Goal: Information Seeking & Learning: Learn about a topic

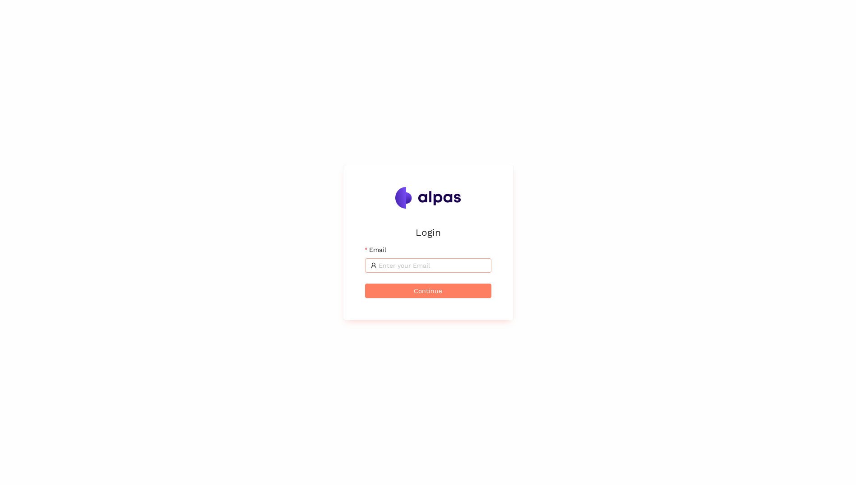
click at [387, 265] on input "Email" at bounding box center [432, 265] width 107 height 10
click at [408, 266] on input "Email" at bounding box center [432, 265] width 107 height 10
type input "Mohamed.Haji@brose.com"
click at [365, 283] on button "Continue" at bounding box center [428, 290] width 126 height 14
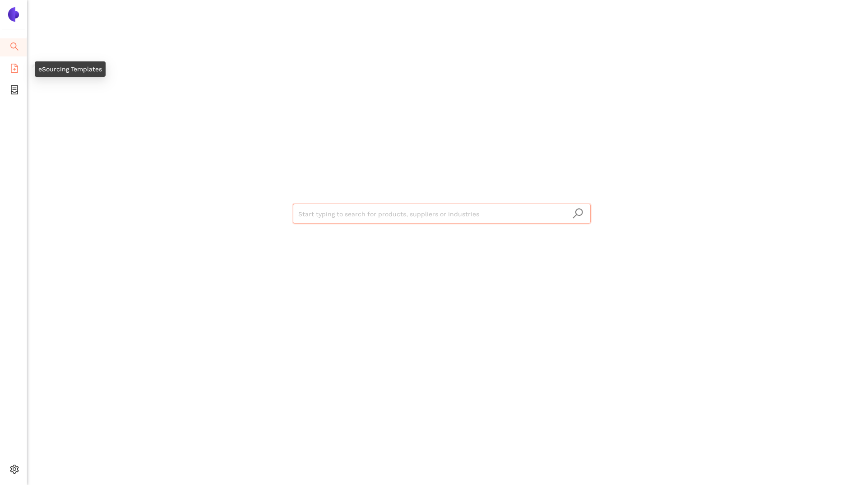
click at [19, 62] on li "eSourcing Templates" at bounding box center [13, 69] width 27 height 18
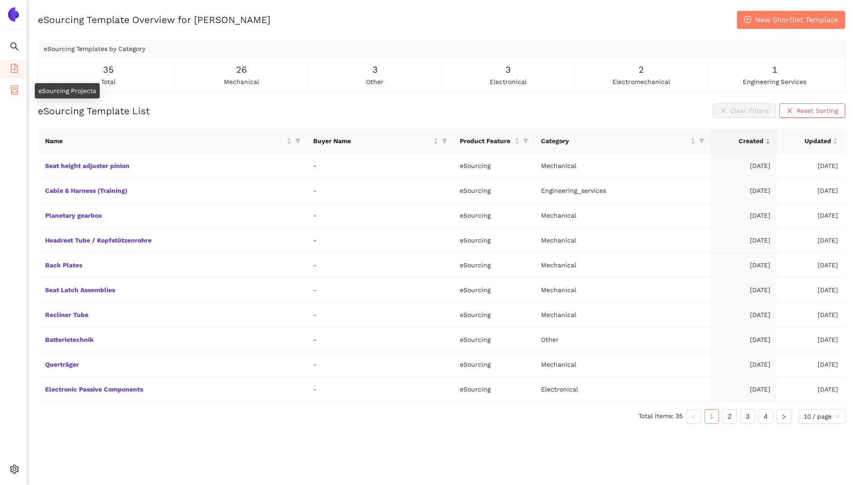
click at [18, 96] on span "container" at bounding box center [14, 91] width 9 height 18
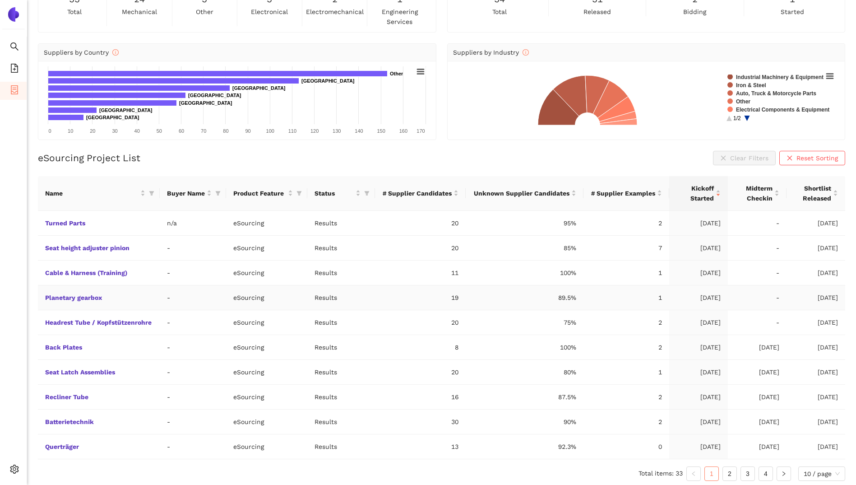
scroll to position [69, 0]
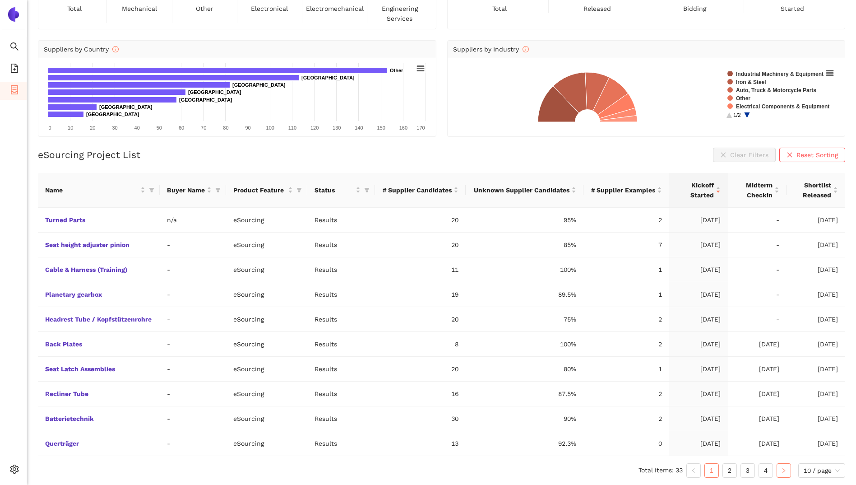
click at [786, 470] on button "button" at bounding box center [783, 470] width 14 height 14
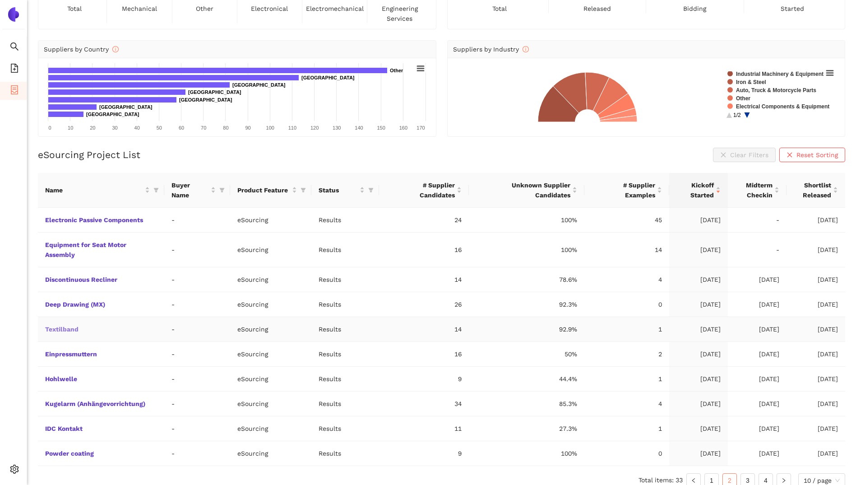
click at [0, 0] on link "Textilband" at bounding box center [0, 0] width 0 height 0
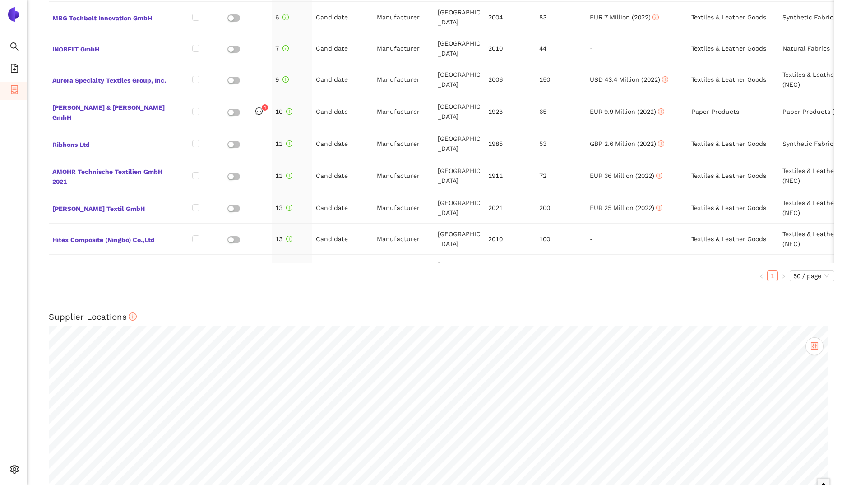
scroll to position [534, 0]
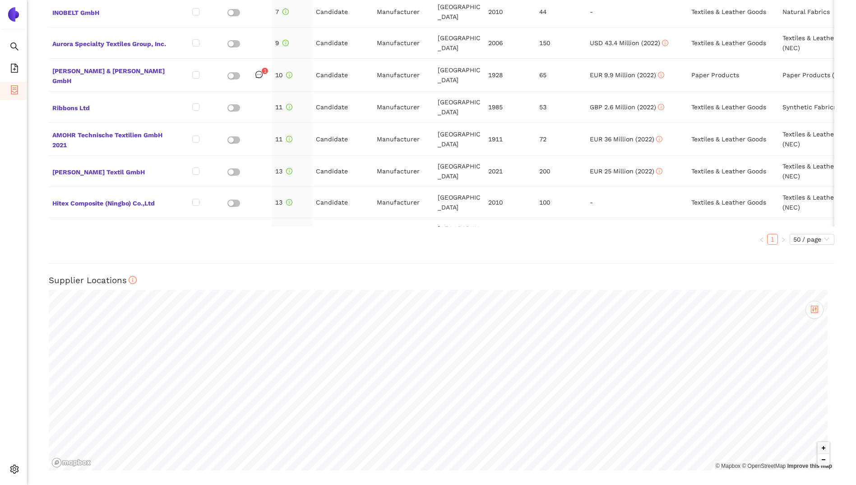
click at [817, 459] on button "Zoom out" at bounding box center [823, 459] width 12 height 12
click at [817, 458] on button "Zoom out" at bounding box center [823, 459] width 12 height 12
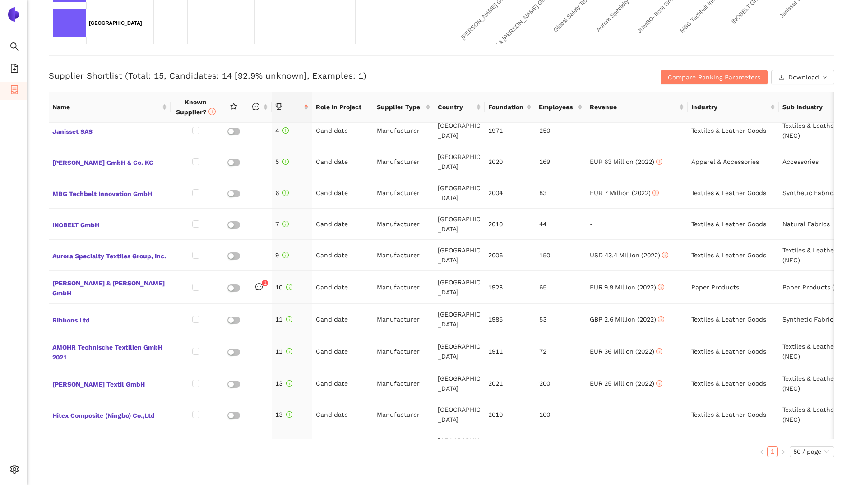
scroll to position [309, 0]
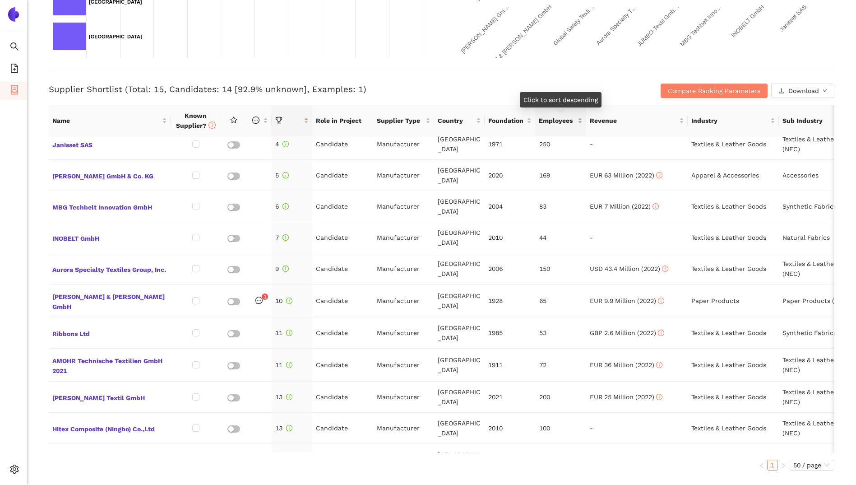
click at [572, 120] on span "Employees" at bounding box center [557, 120] width 37 height 10
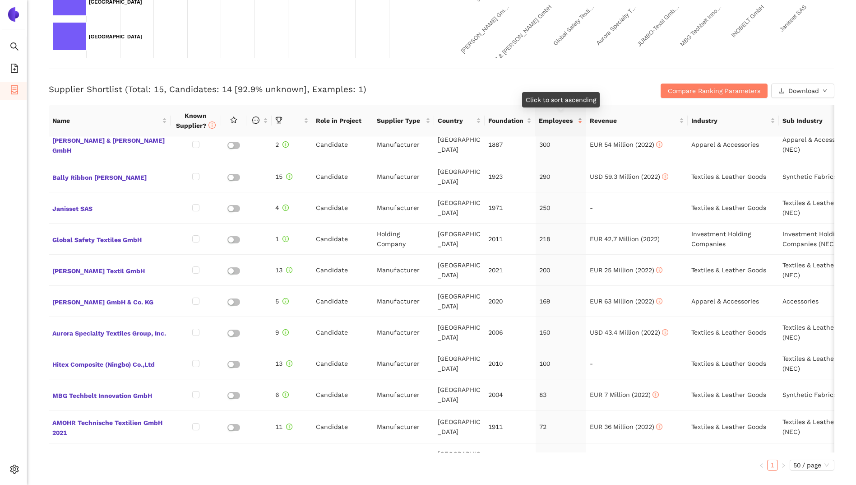
scroll to position [0, 0]
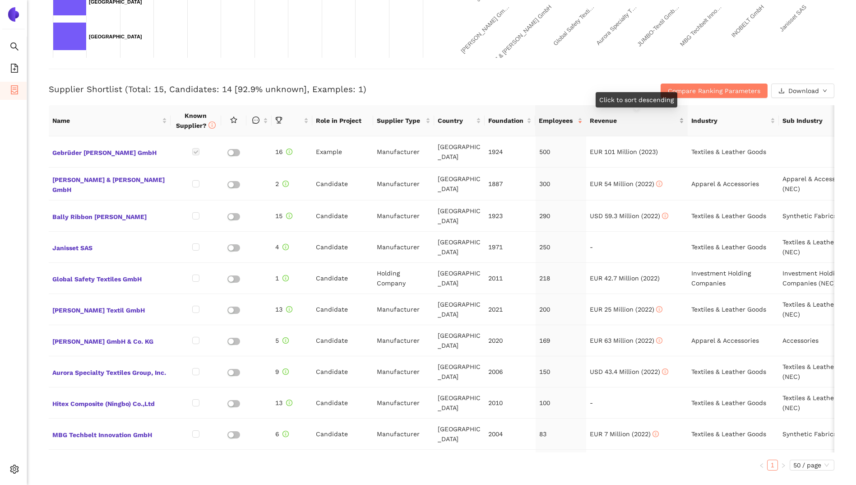
click at [639, 125] on span "Revenue" at bounding box center [634, 120] width 88 height 10
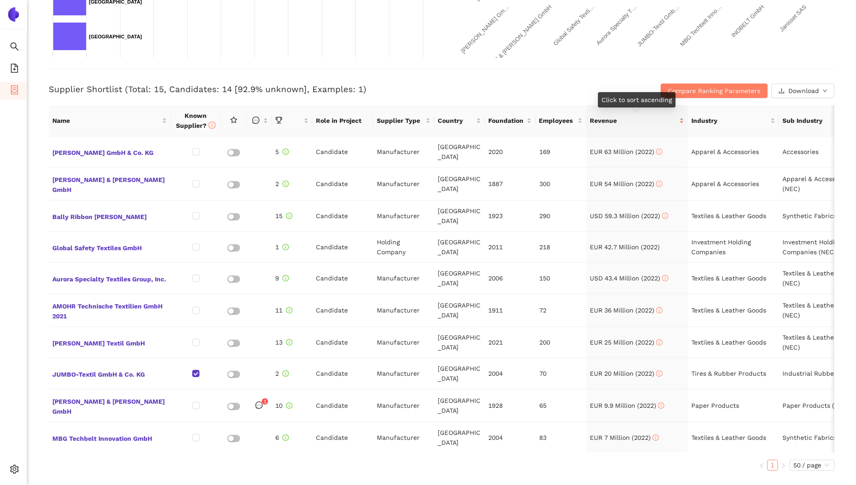
click at [639, 125] on span "Revenue" at bounding box center [634, 120] width 88 height 10
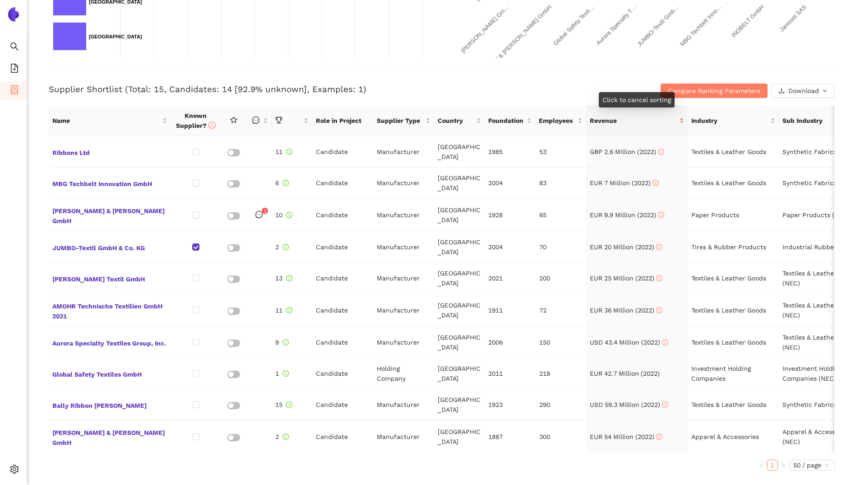
click at [631, 123] on span "Revenue" at bounding box center [634, 120] width 88 height 10
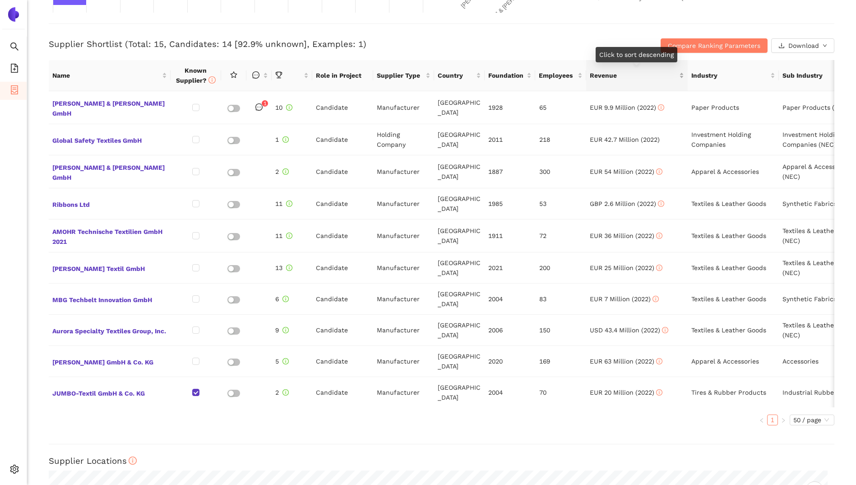
click at [622, 78] on span "Revenue" at bounding box center [634, 75] width 88 height 10
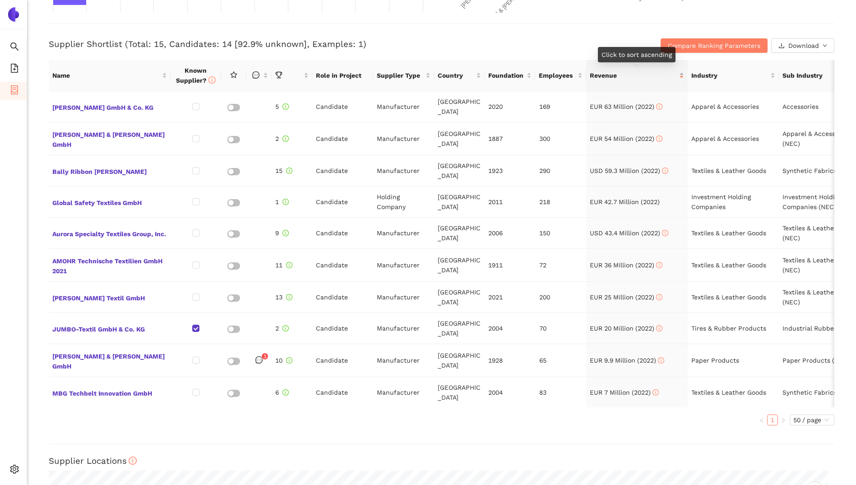
click at [622, 78] on span "Revenue" at bounding box center [634, 75] width 88 height 10
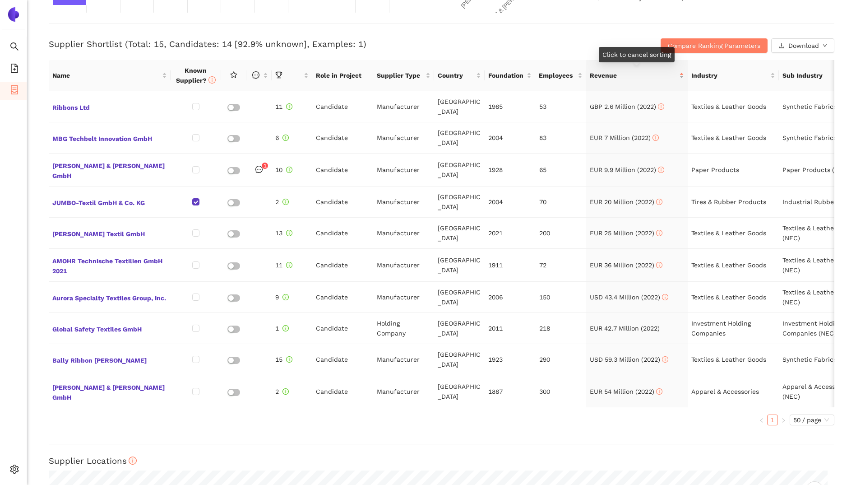
click at [622, 78] on span "Revenue" at bounding box center [634, 75] width 88 height 10
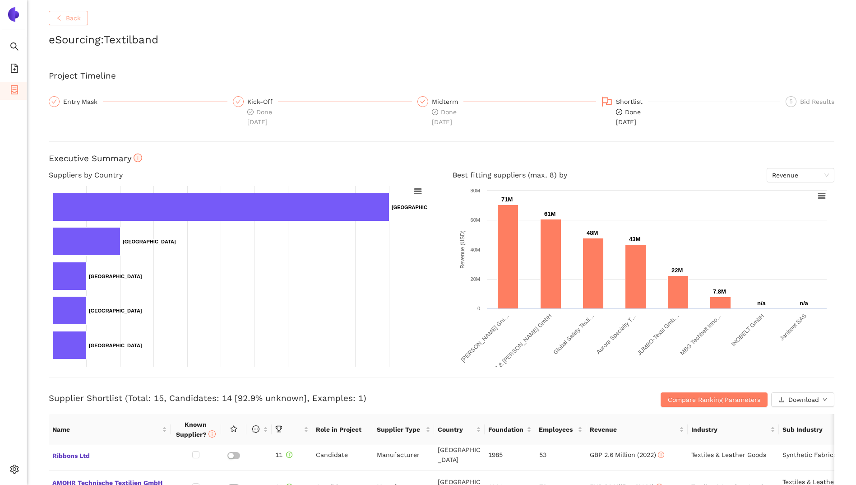
click at [51, 22] on button "Back" at bounding box center [68, 18] width 39 height 14
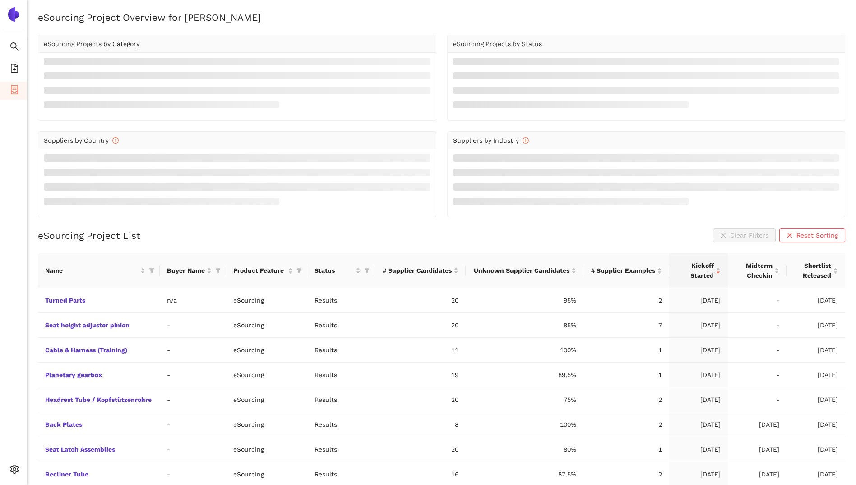
scroll to position [69, 0]
